Goal: Task Accomplishment & Management: Manage account settings

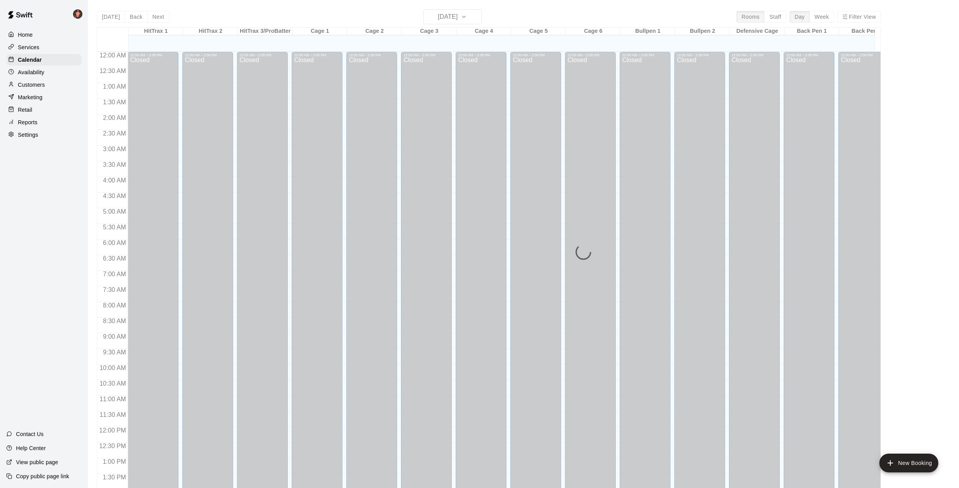
scroll to position [282, 0]
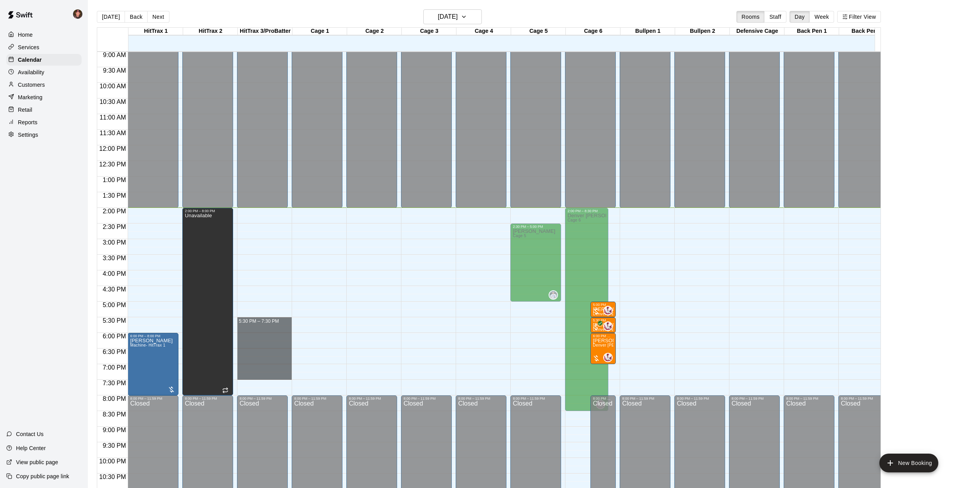
drag, startPoint x: 278, startPoint y: 319, endPoint x: 282, endPoint y: 373, distance: 54.1
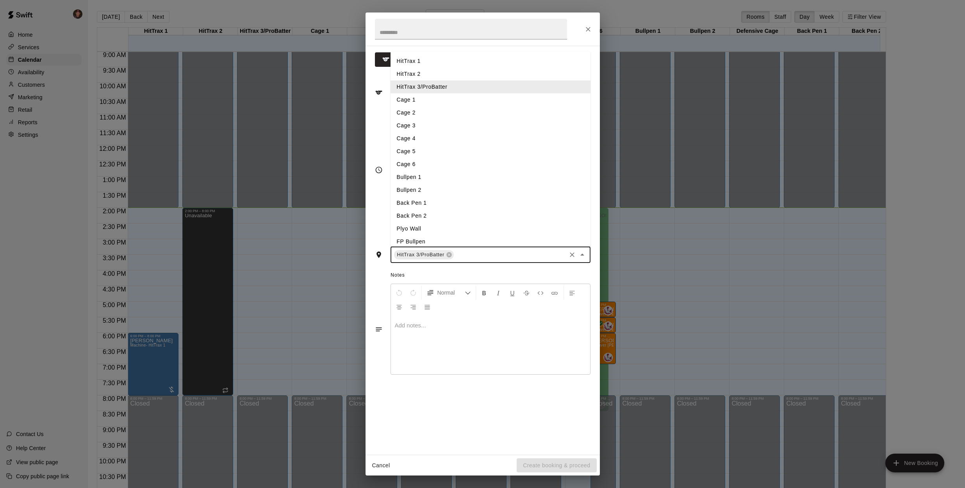
click at [486, 252] on input "text" at bounding box center [510, 255] width 110 height 10
type input "*"
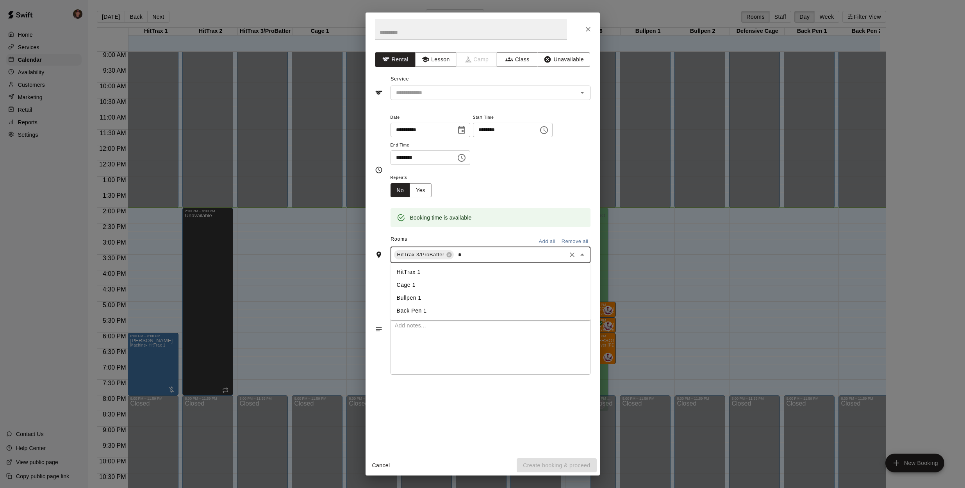
click at [402, 280] on li "Cage 1" at bounding box center [491, 285] width 200 height 13
type input "*"
click at [409, 281] on li "Cage 2" at bounding box center [491, 285] width 200 height 13
type input "*"
click at [409, 288] on li "Cage 3" at bounding box center [491, 285] width 200 height 13
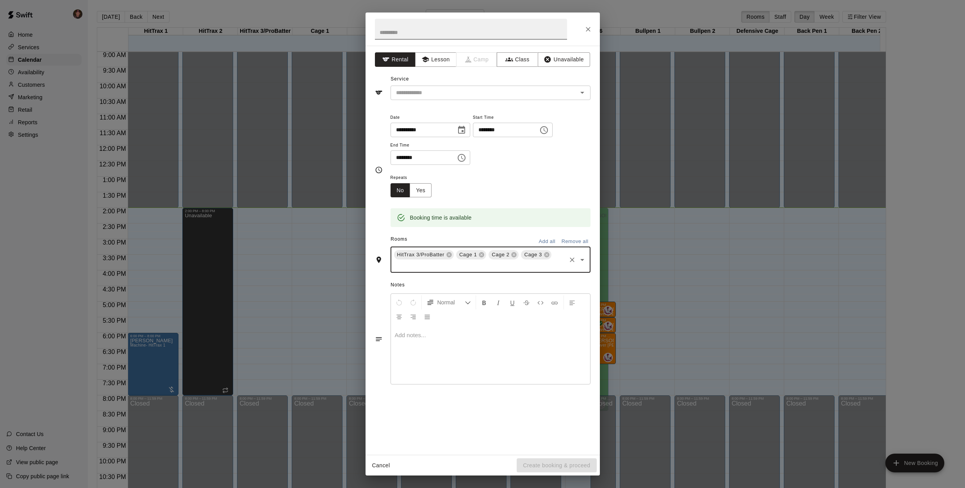
click at [409, 32] on input "text" at bounding box center [471, 29] width 192 height 21
type input "**"
click at [576, 59] on button "Unavailable" at bounding box center [564, 59] width 52 height 14
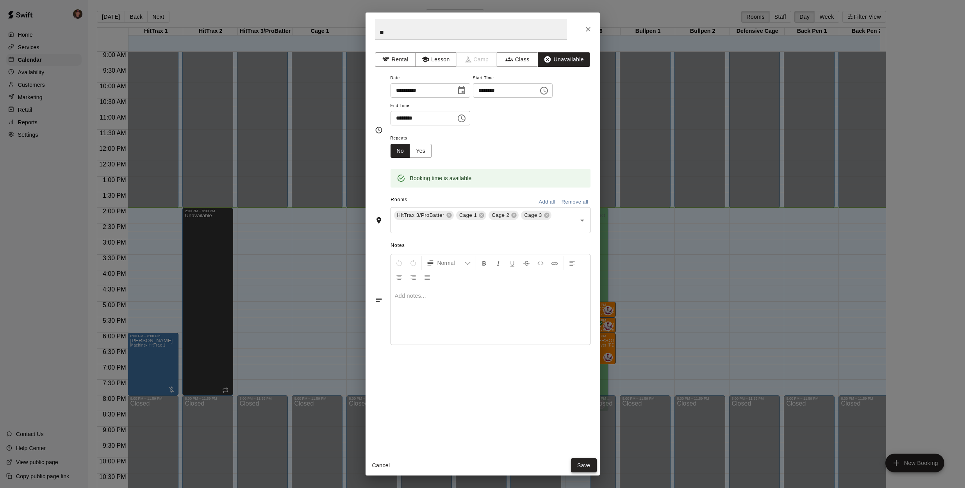
click at [588, 467] on button "Save" at bounding box center [584, 465] width 26 height 14
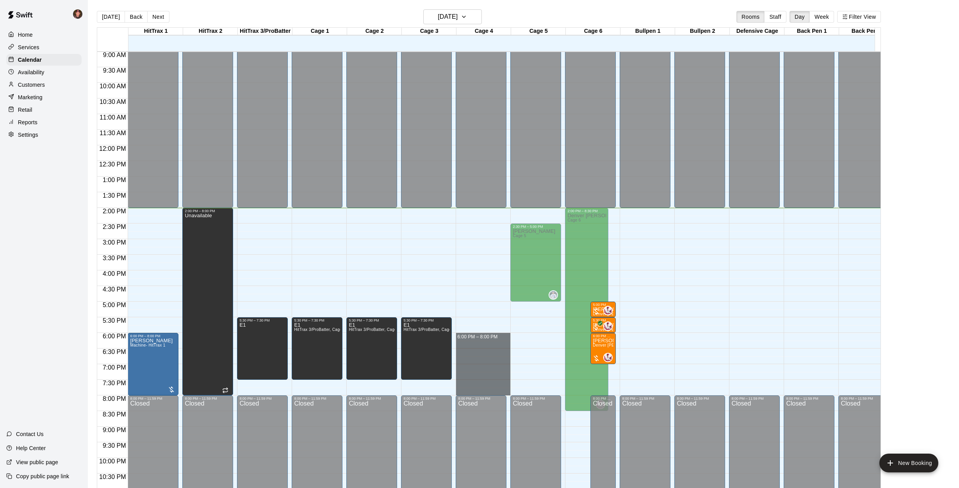
drag, startPoint x: 466, startPoint y: 334, endPoint x: 481, endPoint y: 392, distance: 59.2
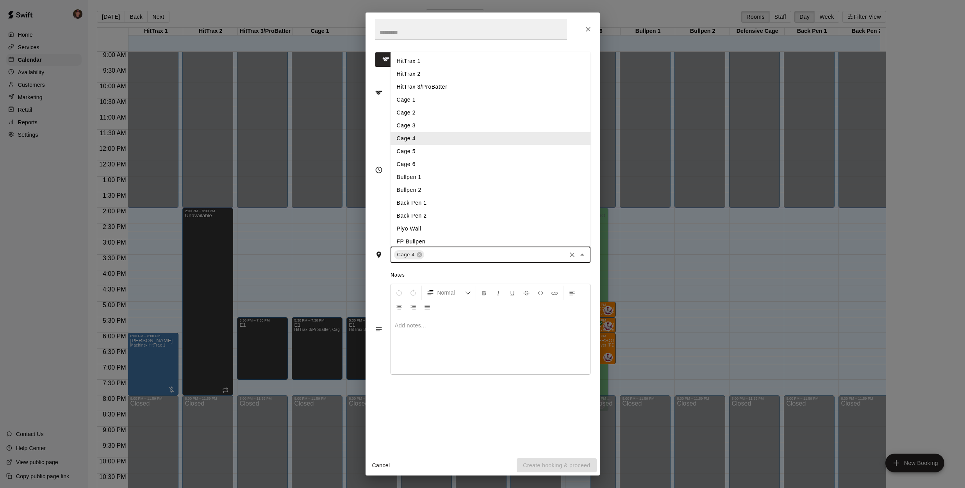
click at [453, 255] on input "text" at bounding box center [495, 255] width 140 height 10
type input "*"
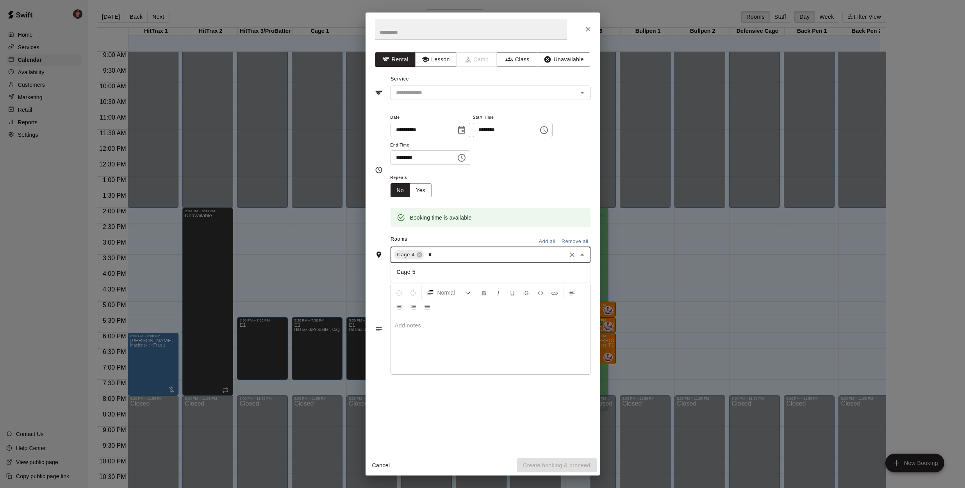
click at [414, 271] on li "Cage 5" at bounding box center [491, 272] width 200 height 13
type input "**"
click at [417, 272] on li "Bullpen 1" at bounding box center [491, 272] width 200 height 13
click at [576, 61] on button "Unavailable" at bounding box center [564, 59] width 52 height 14
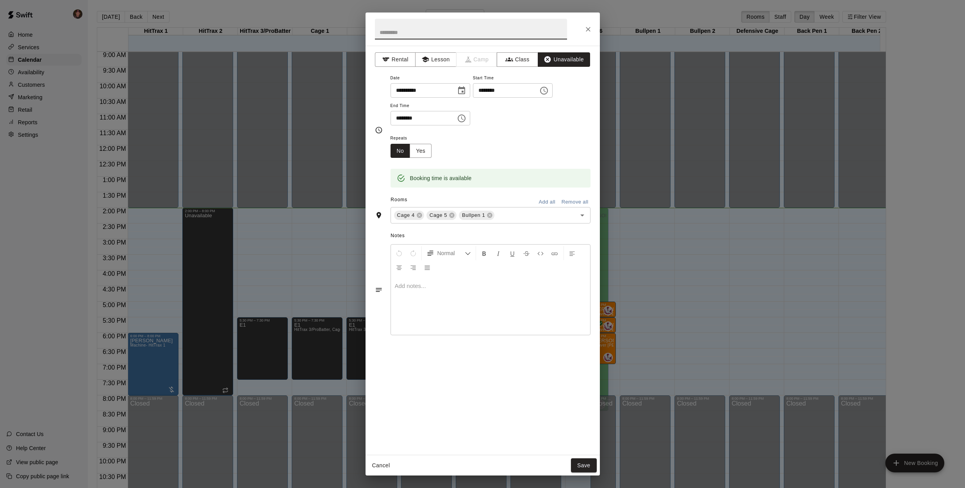
click at [444, 34] on input "text" at bounding box center [471, 29] width 192 height 21
type input "******"
click at [591, 464] on button "Save" at bounding box center [584, 465] width 26 height 14
